Goal: Task Accomplishment & Management: Use online tool/utility

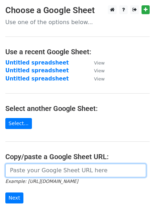
click at [71, 173] on input "url" at bounding box center [75, 170] width 141 height 13
paste input "[URL][DOMAIN_NAME]"
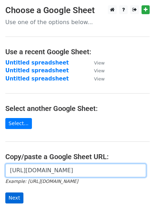
type input "[URL][DOMAIN_NAME]"
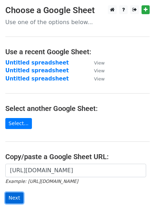
scroll to position [0, 0]
click at [12, 201] on input "Next" at bounding box center [14, 198] width 18 height 11
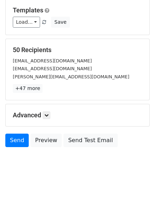
scroll to position [69, 0]
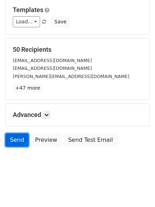
click at [18, 141] on link "Send" at bounding box center [16, 139] width 23 height 13
